Goal: Obtain resource: Download file/media

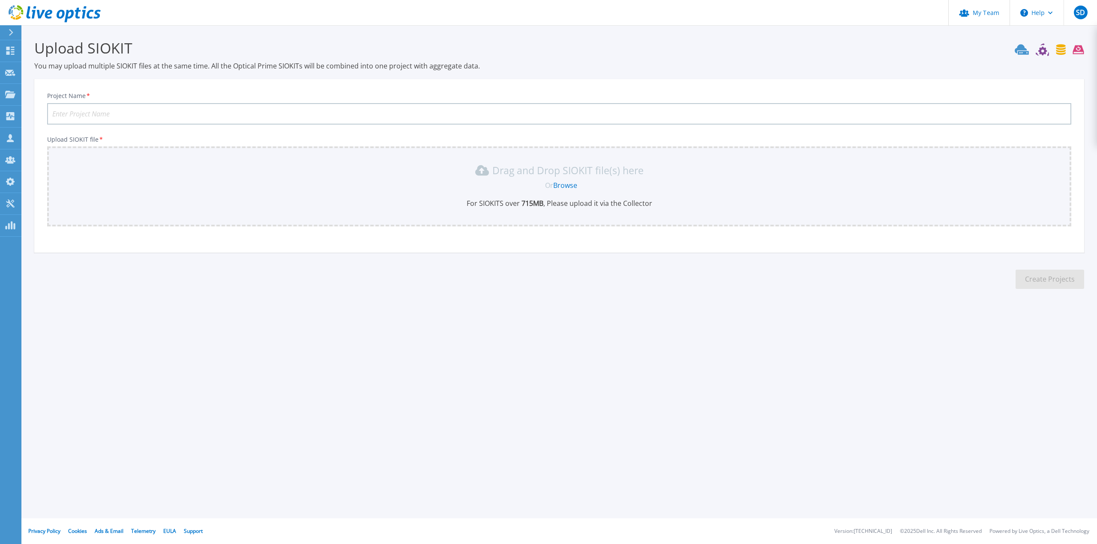
click at [550, 185] on span "Or" at bounding box center [549, 185] width 8 height 9
click at [562, 185] on link "Browse" at bounding box center [565, 185] width 24 height 9
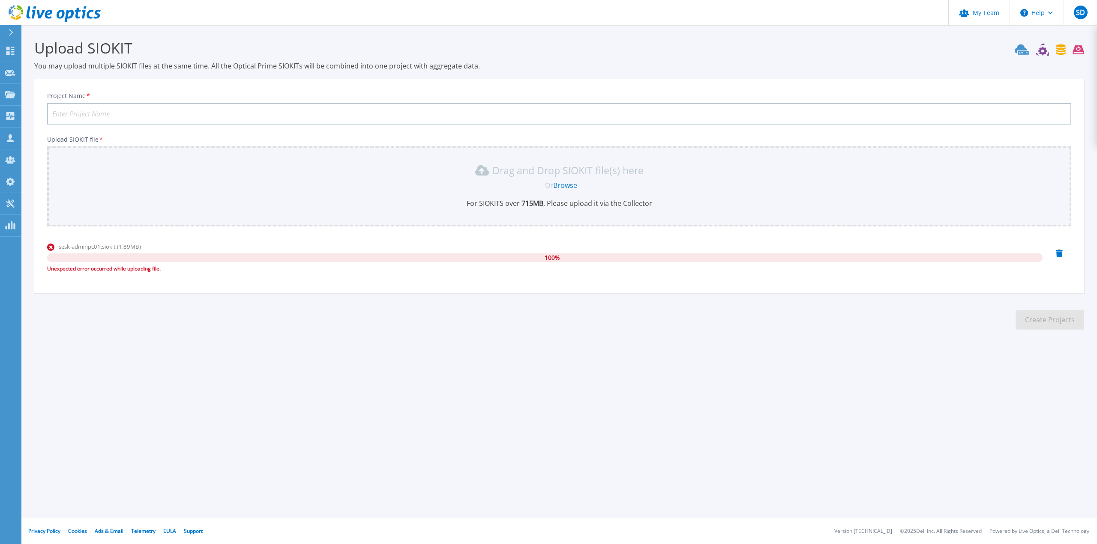
click at [216, 120] on input "Project Name *" at bounding box center [559, 113] width 1024 height 21
type input "SAMSUNG"
click at [571, 188] on link "Browse" at bounding box center [565, 185] width 24 height 9
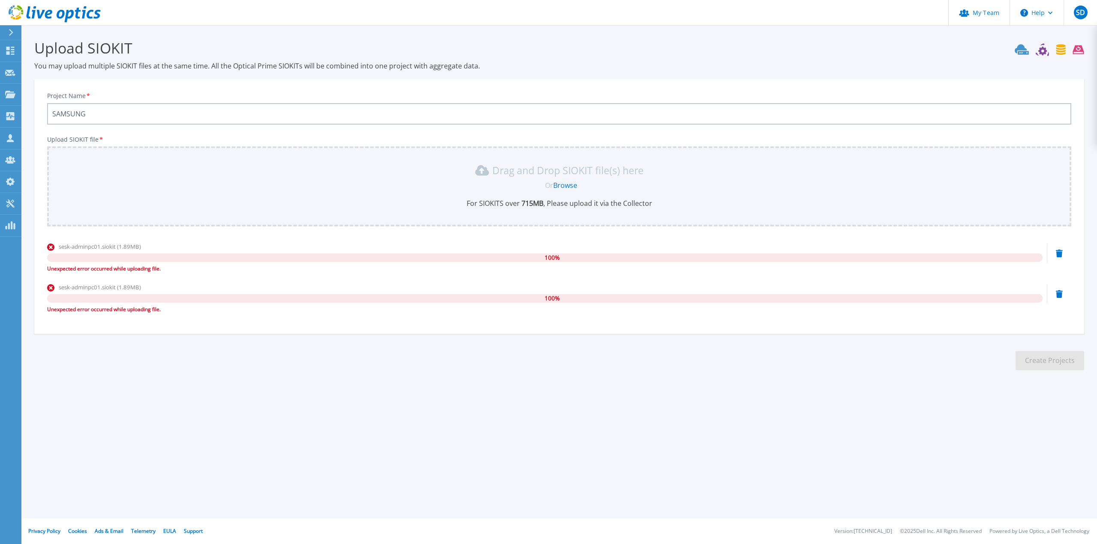
click at [140, 268] on div "Unexpected error occurred while uploading file." at bounding box center [544, 269] width 995 height 9
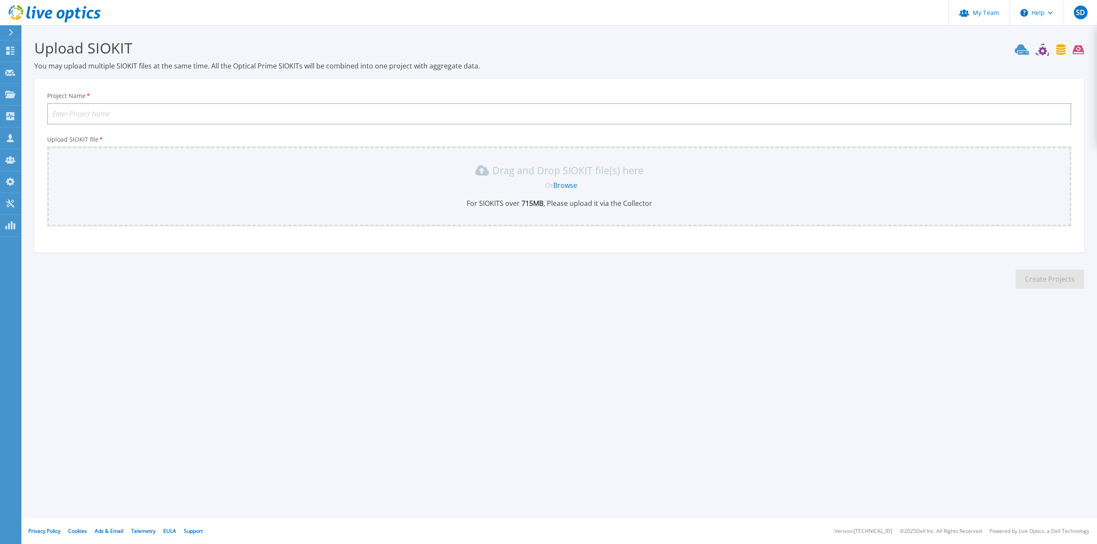
click at [565, 182] on link "Browse" at bounding box center [565, 185] width 24 height 9
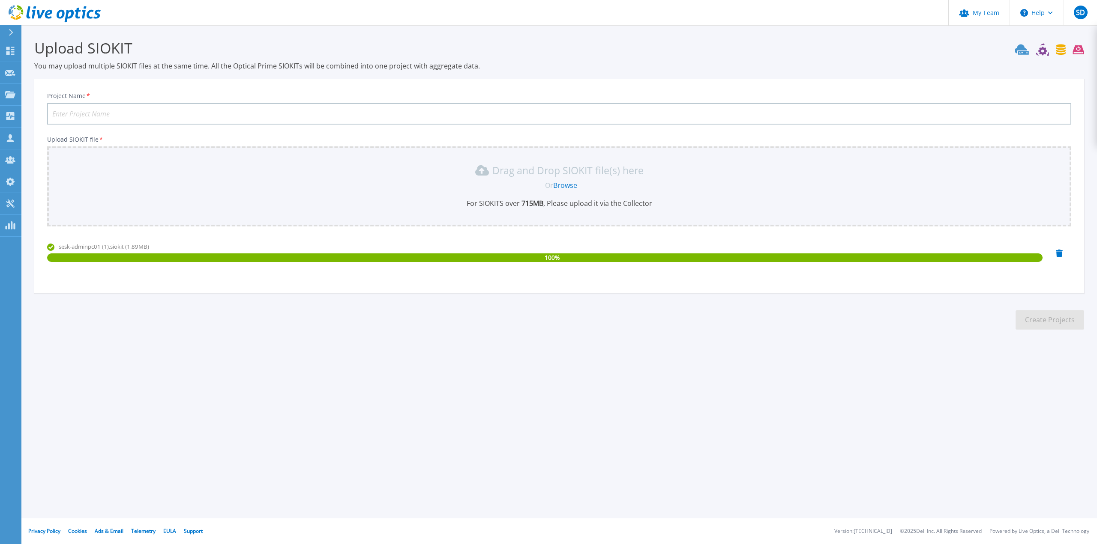
click at [271, 105] on input "Project Name *" at bounding box center [559, 113] width 1024 height 21
type input "samsung"
click at [1061, 326] on button "Create Projects" at bounding box center [1049, 320] width 69 height 19
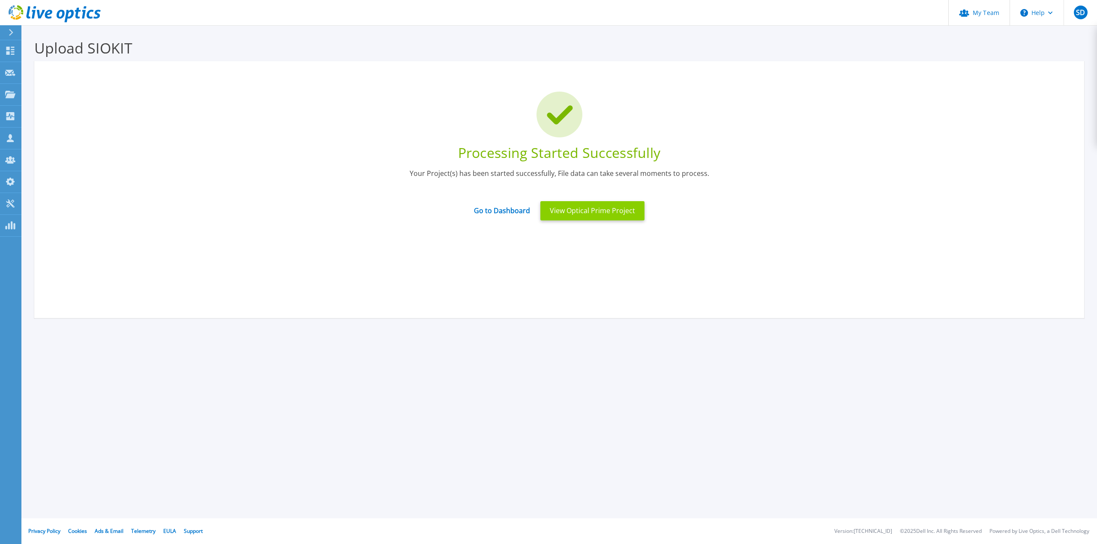
click at [555, 207] on button "View Optical Prime Project" at bounding box center [592, 210] width 104 height 19
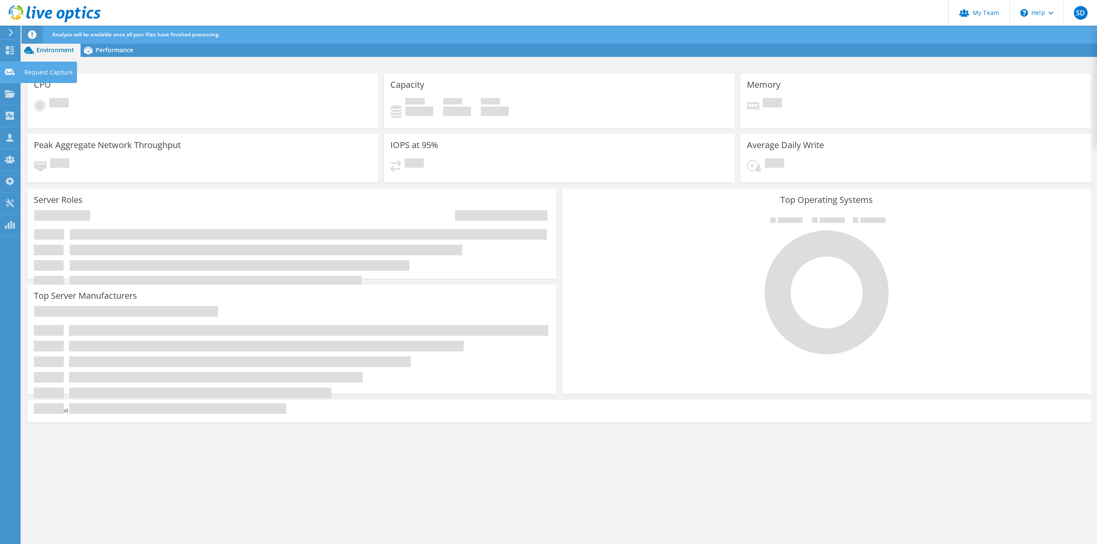
click at [10, 70] on use at bounding box center [10, 72] width 10 height 6
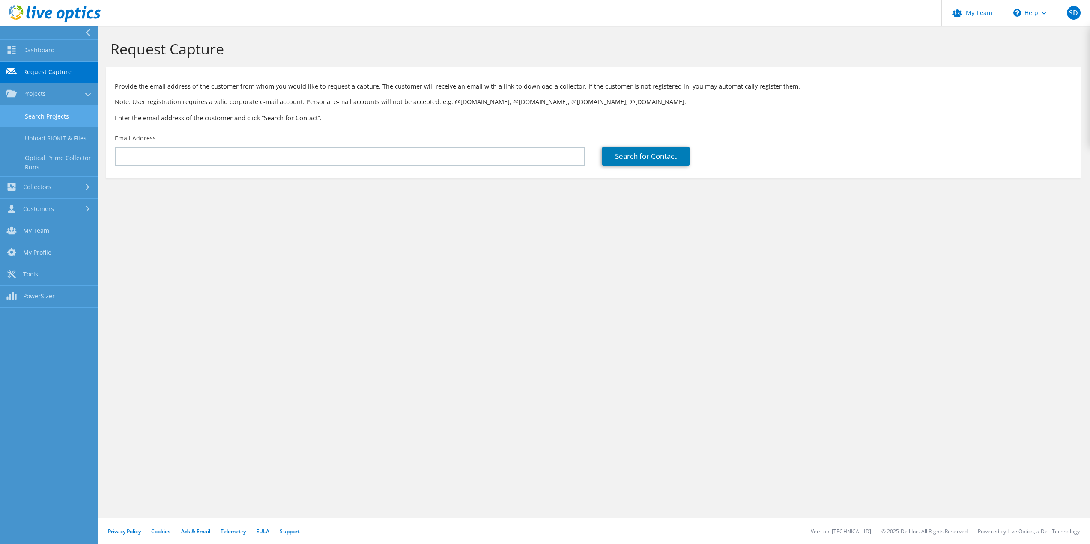
click at [64, 118] on link "Search Projects" at bounding box center [49, 116] width 98 height 22
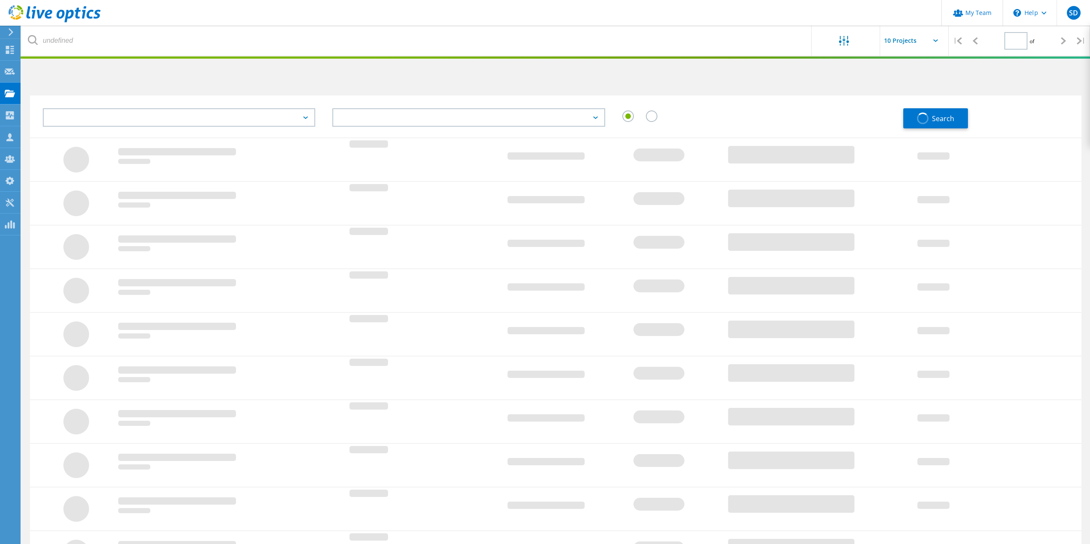
type input "1"
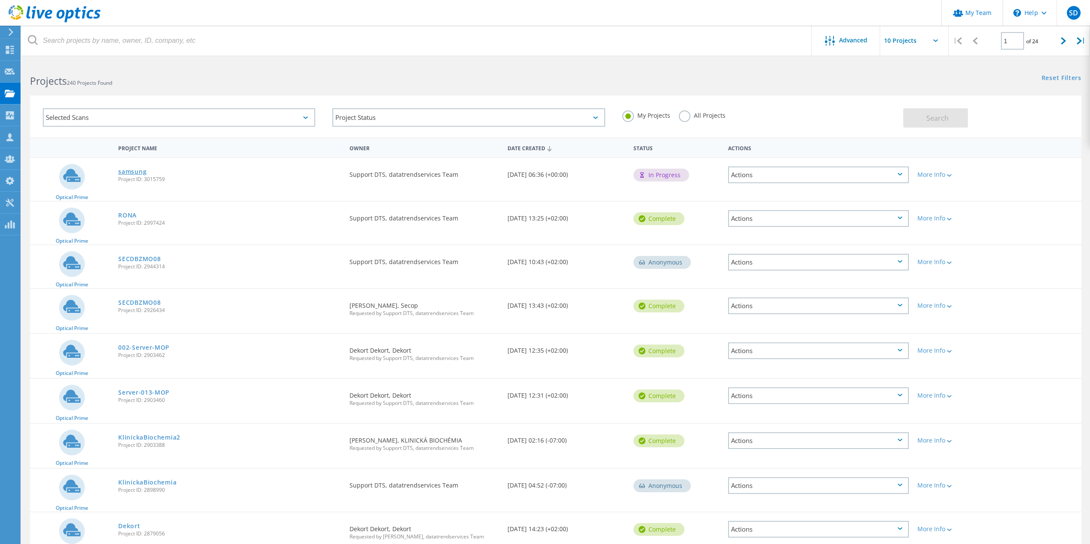
click at [139, 173] on link "samsung" at bounding box center [132, 172] width 28 height 6
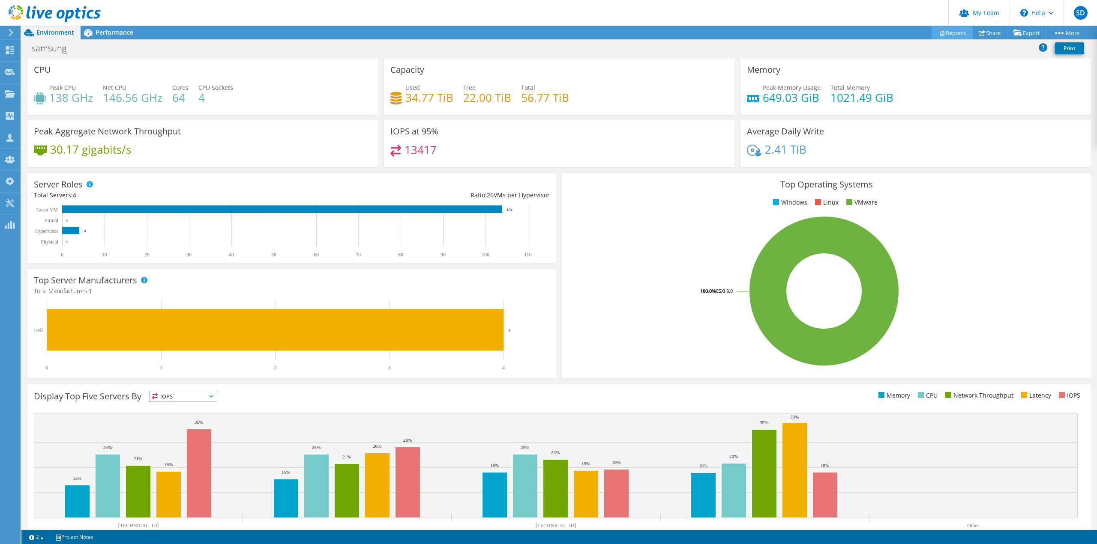
click at [955, 33] on link "Reports" at bounding box center [951, 32] width 41 height 13
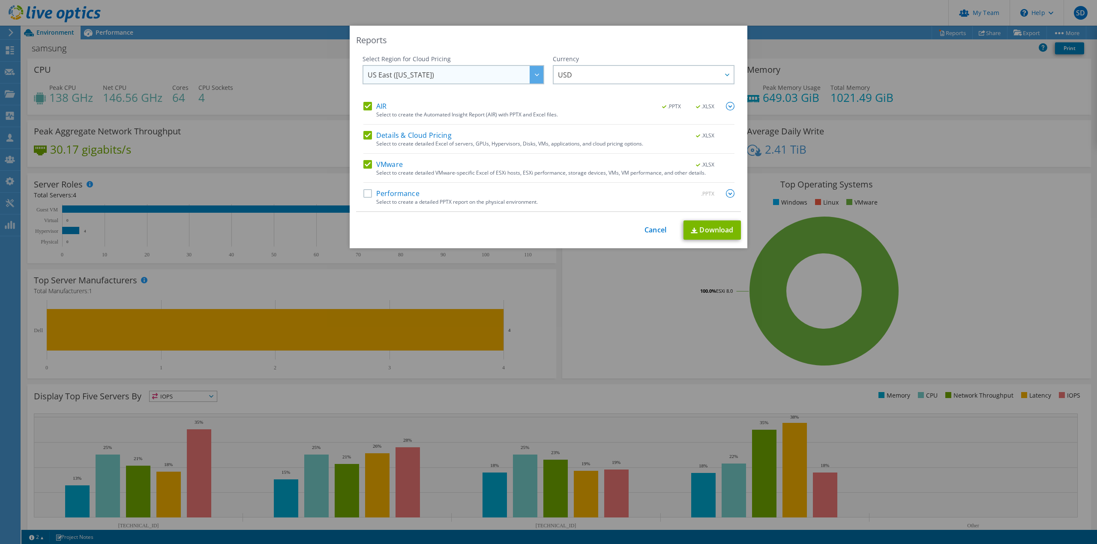
click at [516, 80] on span "US East (Virginia)" at bounding box center [456, 75] width 176 height 18
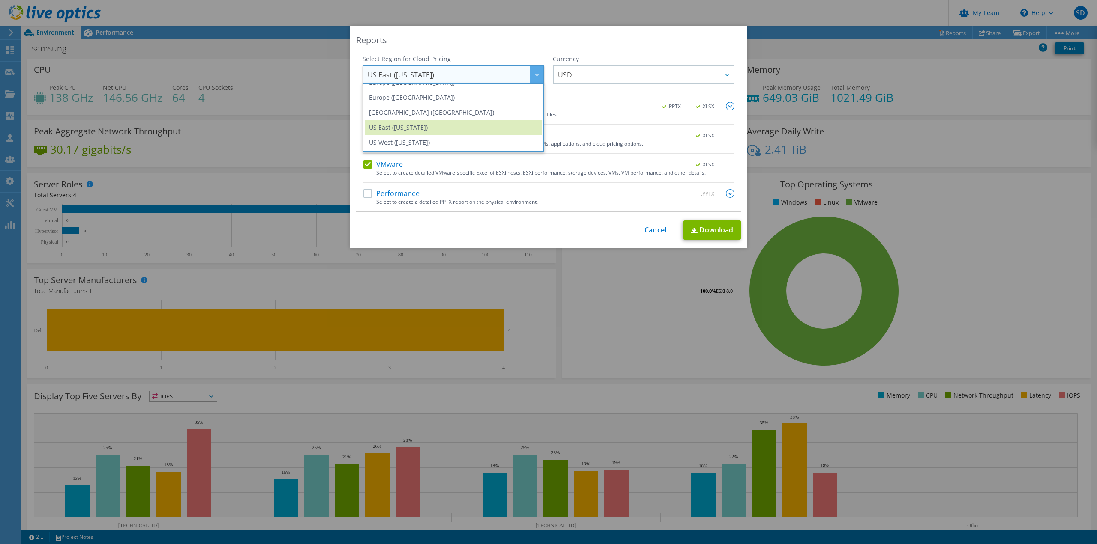
scroll to position [73, 0]
click at [464, 128] on li "Europe (Frankfurt)" at bounding box center [453, 125] width 177 height 15
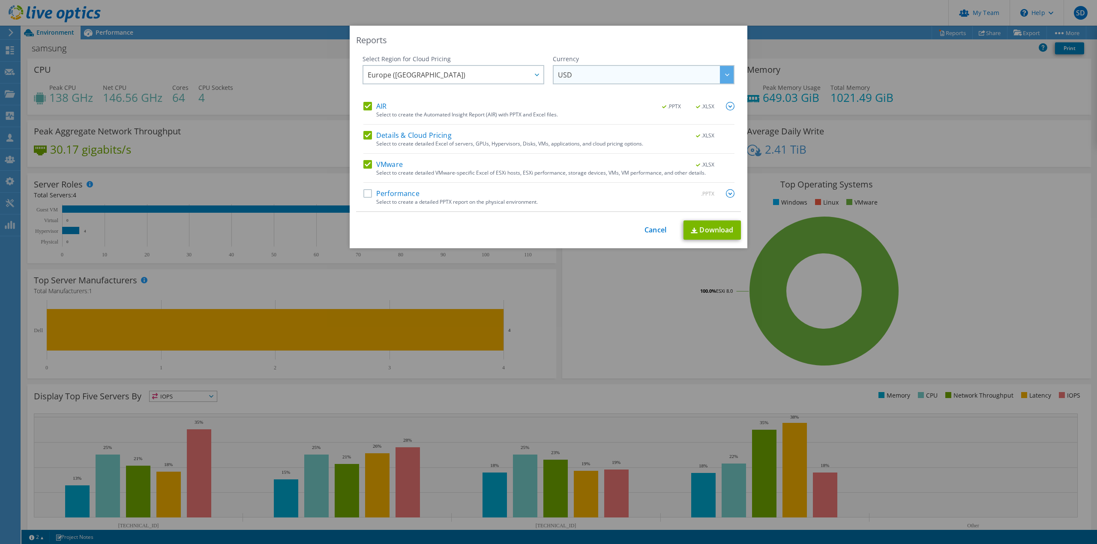
click at [589, 75] on span "USD" at bounding box center [646, 75] width 176 height 18
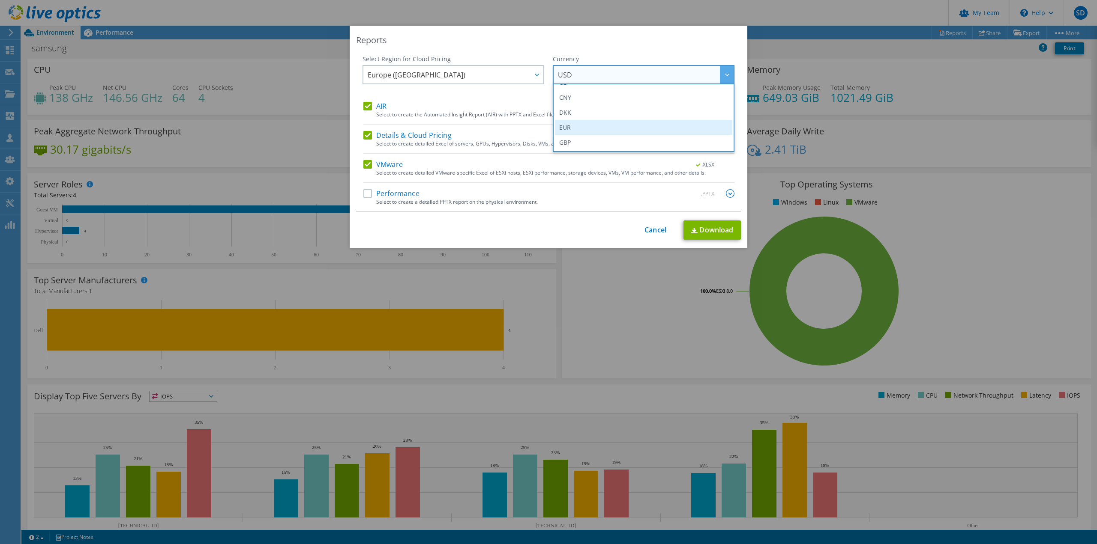
click at [574, 124] on li "EUR" at bounding box center [643, 127] width 177 height 15
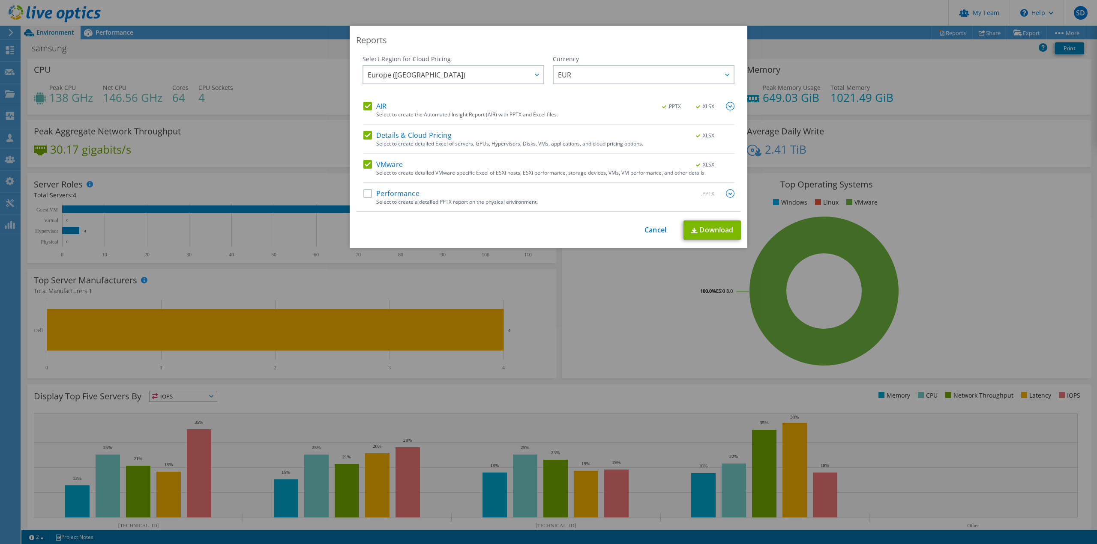
click at [406, 197] on label "Performance" at bounding box center [391, 193] width 56 height 9
click at [0, 0] on input "Performance" at bounding box center [0, 0] width 0 height 0
click at [724, 233] on link "Download" at bounding box center [711, 230] width 57 height 19
click at [650, 225] on div "This process may take a while, please wait... Cancel Download" at bounding box center [548, 230] width 385 height 19
click at [649, 228] on link "Cancel" at bounding box center [655, 230] width 22 height 8
